Goal: Information Seeking & Learning: Check status

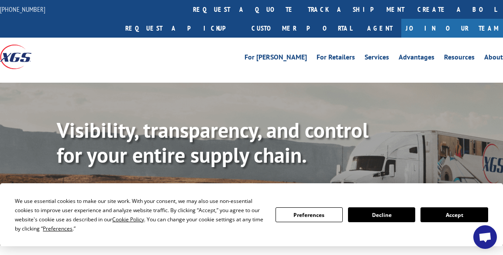
click at [452, 214] on button "Accept" at bounding box center [454, 214] width 67 height 15
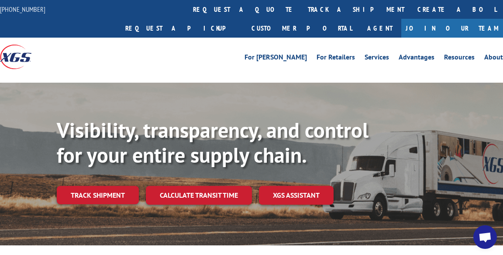
click at [85, 186] on link "Track shipment" at bounding box center [98, 195] width 82 height 18
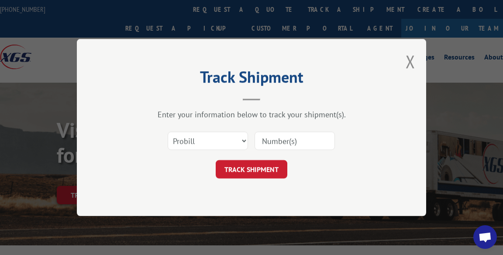
click at [283, 143] on input at bounding box center [295, 140] width 80 height 18
paste input "5547421"
type input "5547421"
click at [264, 171] on button "TRACK SHIPMENT" at bounding box center [252, 169] width 72 height 18
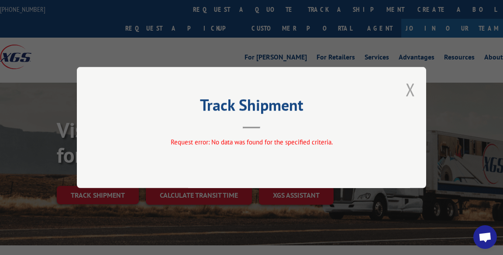
click at [411, 87] on button "Close modal" at bounding box center [411, 89] width 10 height 23
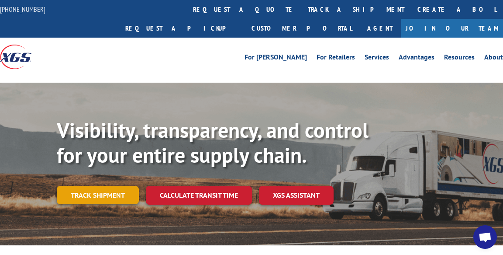
click at [110, 186] on link "Track shipment" at bounding box center [98, 195] width 82 height 18
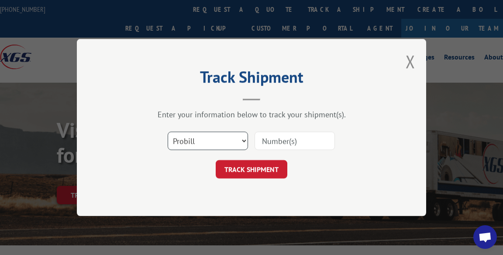
click at [244, 139] on select "Select category... Probill BOL PO" at bounding box center [208, 140] width 80 height 18
select select "bol"
click at [168, 131] on select "Select category... Probill BOL PO" at bounding box center [208, 140] width 80 height 18
click at [276, 144] on input at bounding box center [295, 140] width 80 height 18
paste input "5547421"
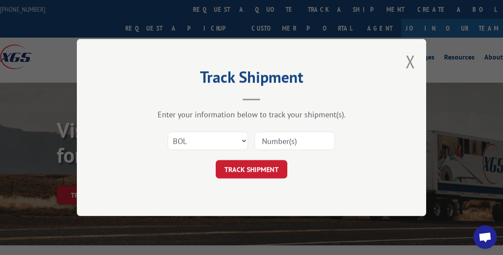
type input "5547421"
click at [268, 166] on button "TRACK SHIPMENT" at bounding box center [252, 169] width 72 height 18
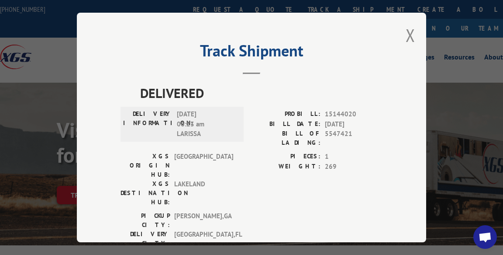
click at [326, 211] on div "PICKUP CITY: [GEOGRAPHIC_DATA] , [GEOGRAPHIC_DATA]: [GEOGRAPHIC_DATA] , [GEOGRA…" at bounding box center [252, 231] width 262 height 41
click at [234, 139] on div "DELIVERY INFORMATION: [DATE] 06:23 am LARISSA" at bounding box center [182, 130] width 123 height 42
click at [407, 33] on button "Close modal" at bounding box center [411, 35] width 10 height 23
